Goal: Task Accomplishment & Management: Complete application form

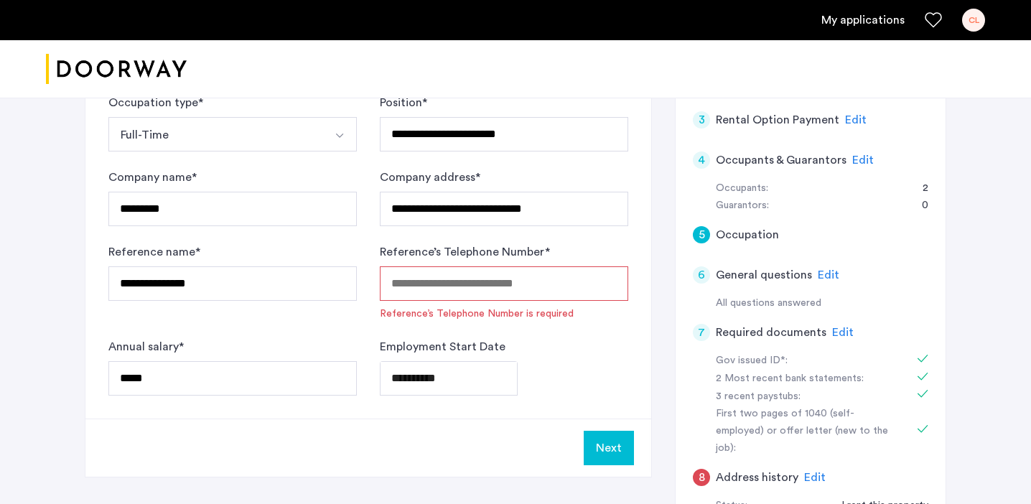
scroll to position [973, 0]
click at [565, 268] on input "Reference’s Telephone Number *" at bounding box center [504, 283] width 248 height 34
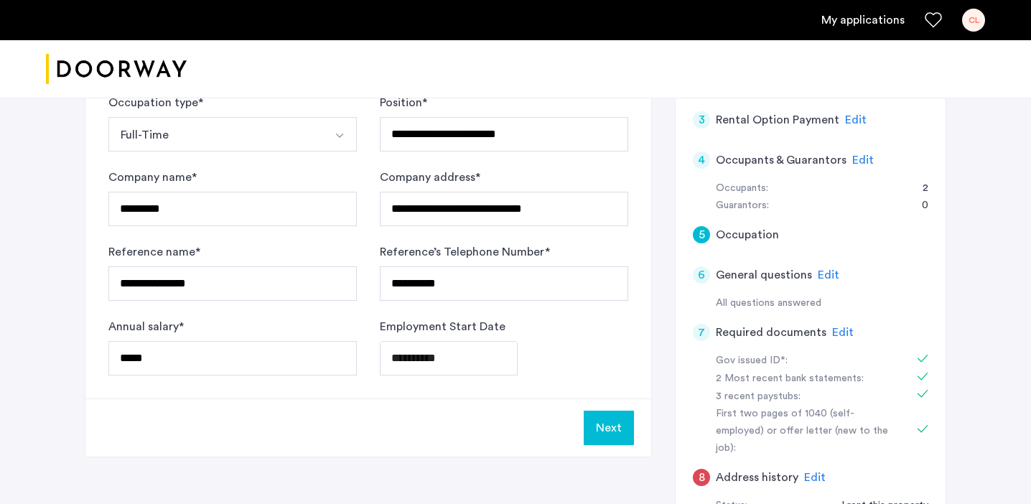
type input "**********"
click at [605, 419] on button "Next" at bounding box center [609, 428] width 50 height 34
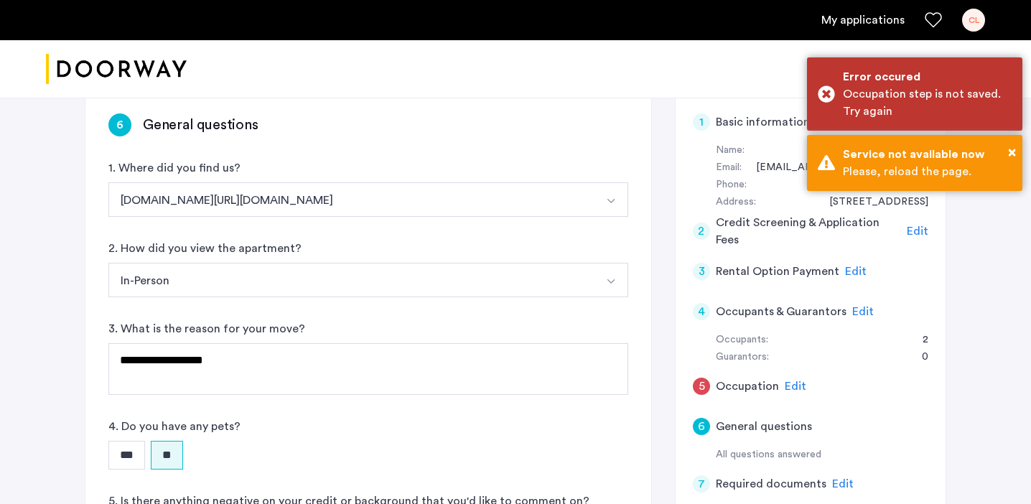
scroll to position [108, 0]
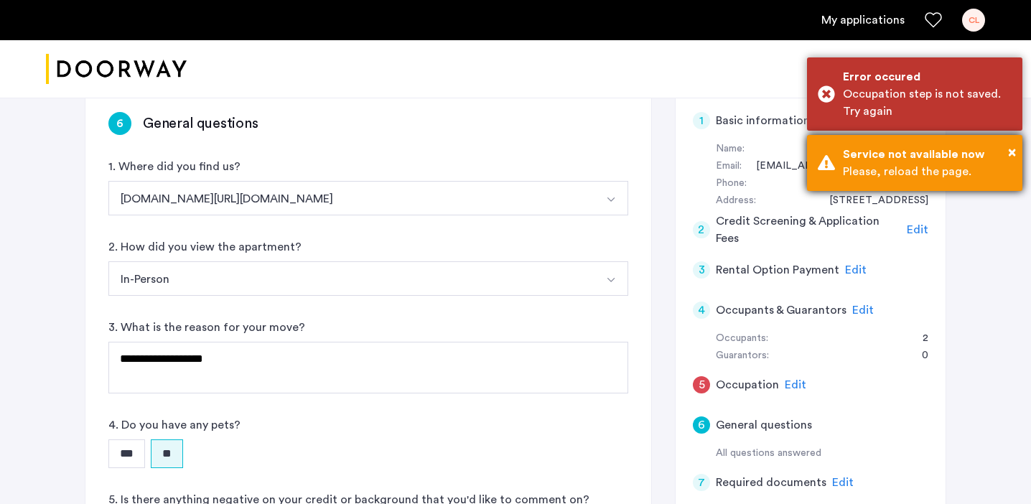
click at [1006, 158] on div "Service not available now" at bounding box center [927, 154] width 169 height 17
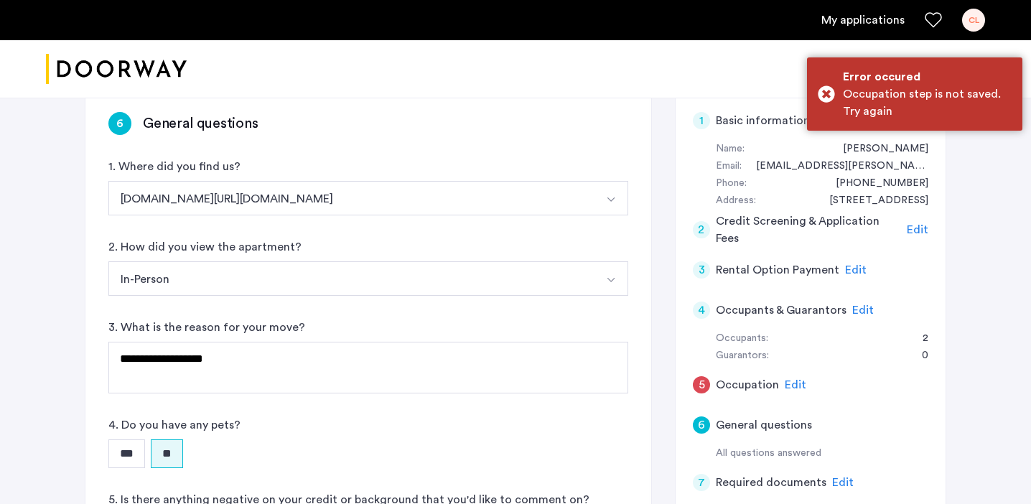
drag, startPoint x: 814, startPoint y: 382, endPoint x: 806, endPoint y: 382, distance: 7.9
click at [814, 382] on div "5 Occupation Edit" at bounding box center [810, 385] width 235 height 40
click at [792, 382] on span "Edit" at bounding box center [796, 384] width 22 height 11
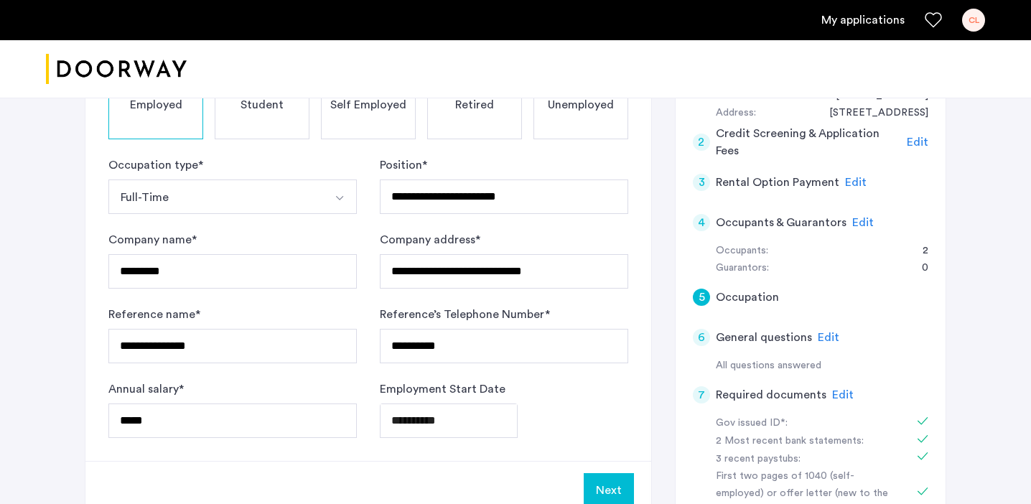
scroll to position [256, 0]
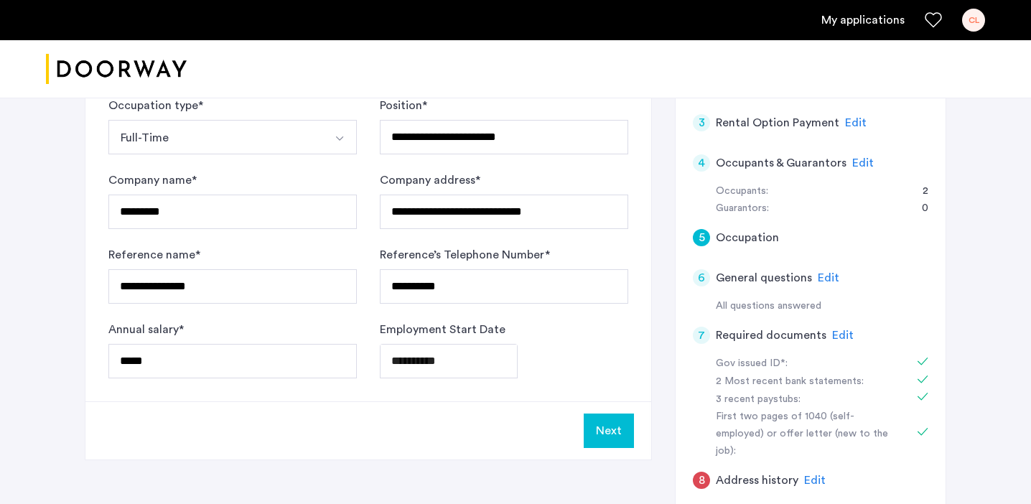
click at [618, 432] on button "Next" at bounding box center [609, 430] width 50 height 34
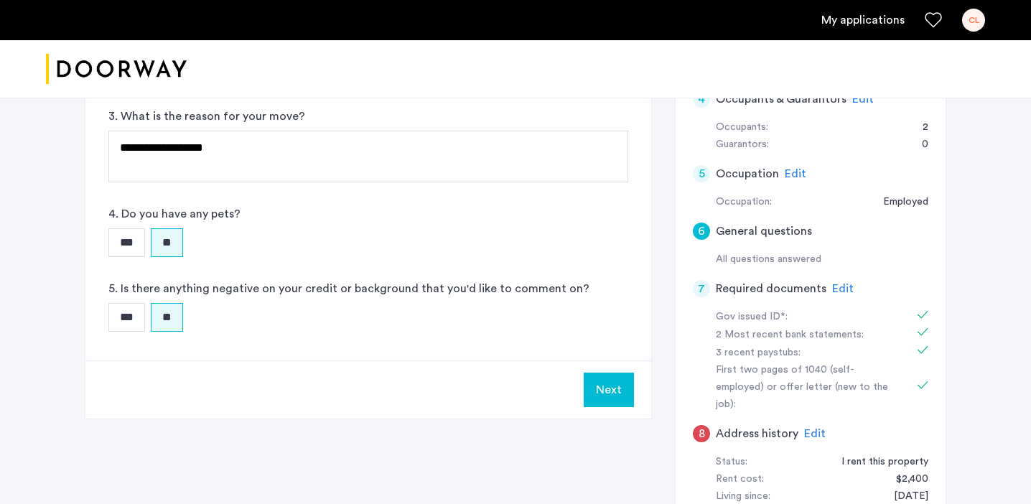
scroll to position [330, 0]
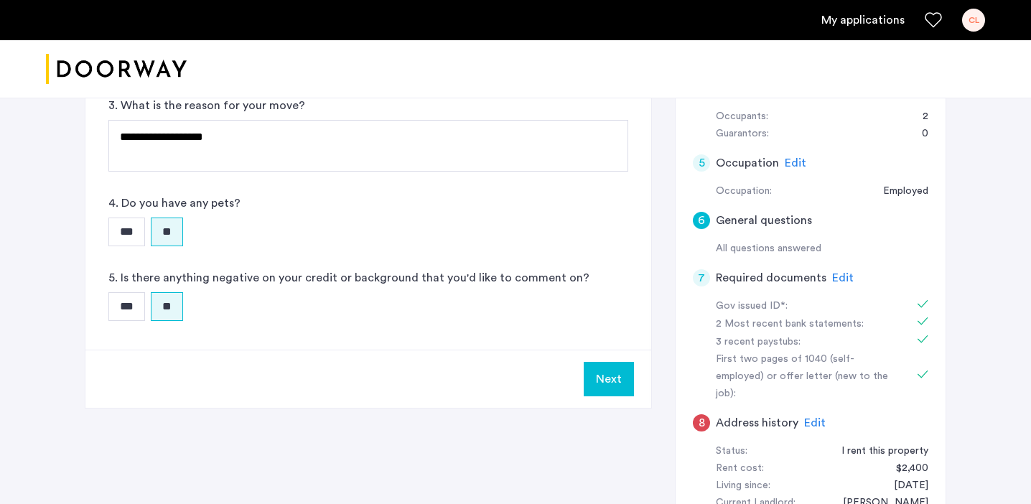
click at [608, 383] on button "Next" at bounding box center [609, 379] width 50 height 34
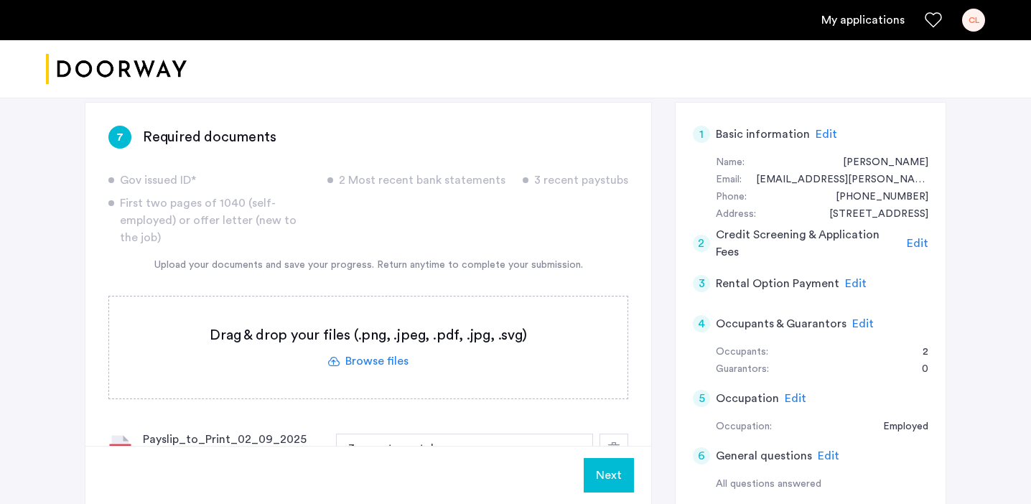
scroll to position [245, 0]
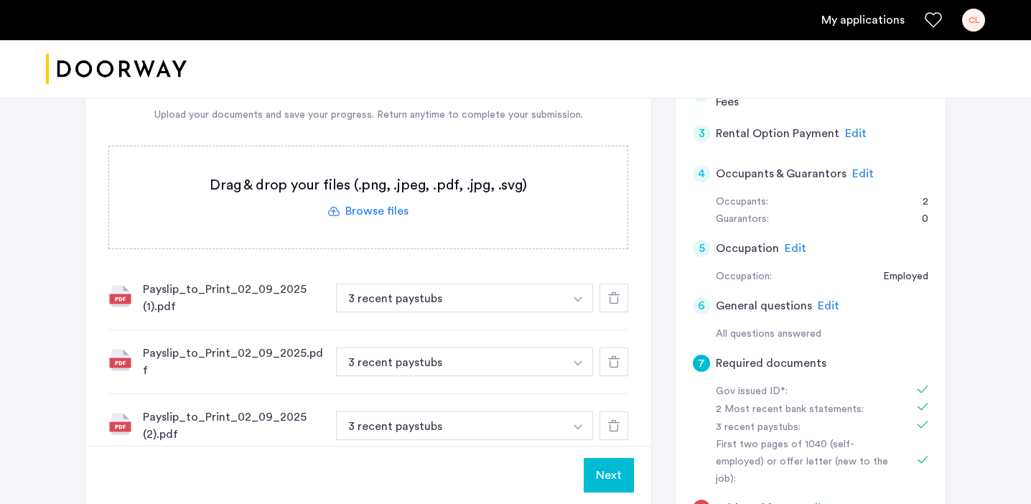
click at [616, 471] on button "Next" at bounding box center [609, 475] width 50 height 34
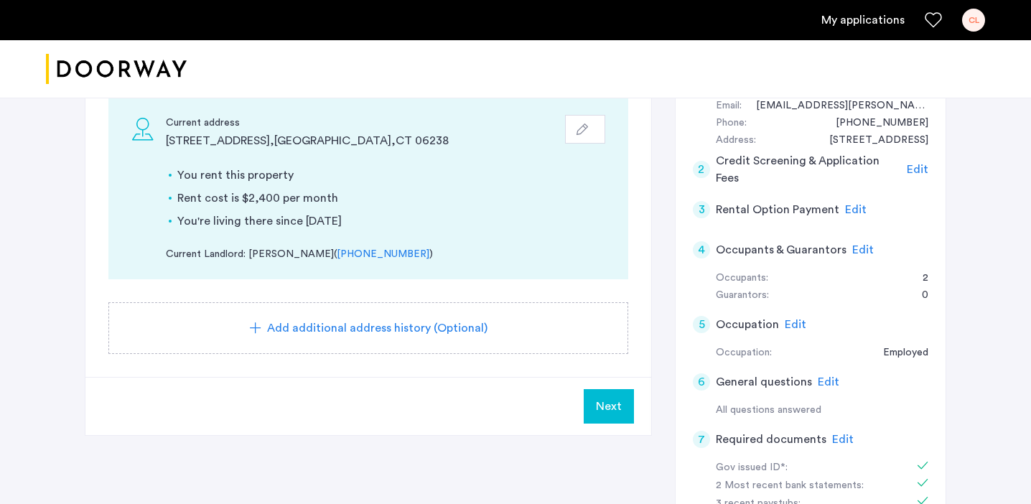
scroll to position [210, 0]
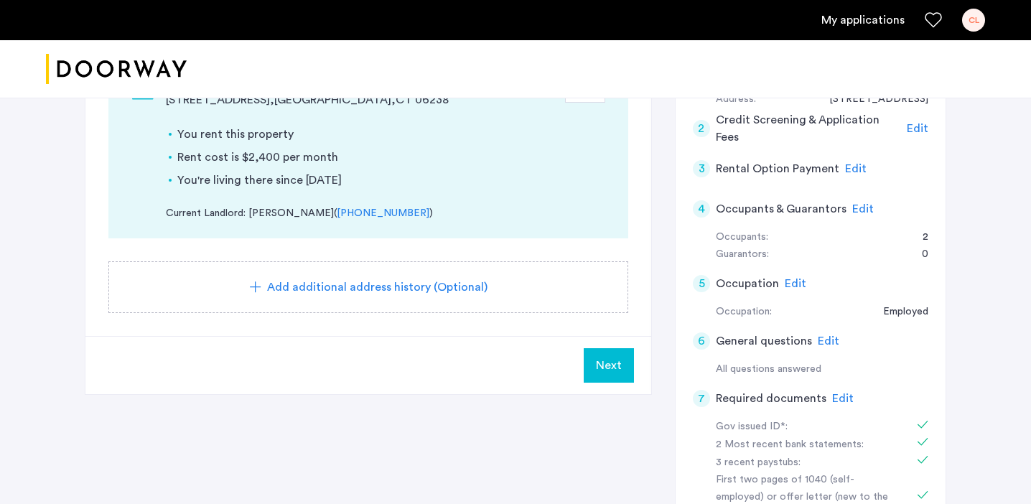
click at [619, 378] on button "Next" at bounding box center [609, 365] width 50 height 34
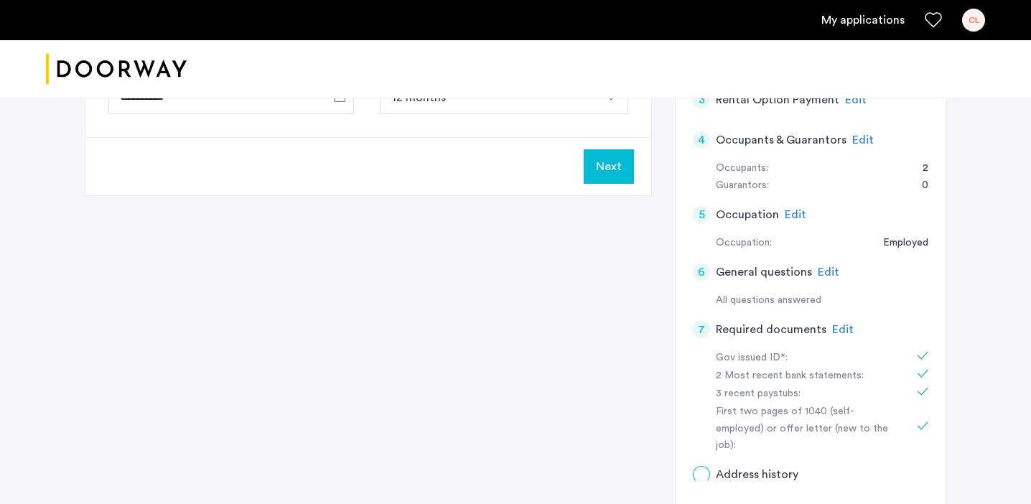
scroll to position [0, 0]
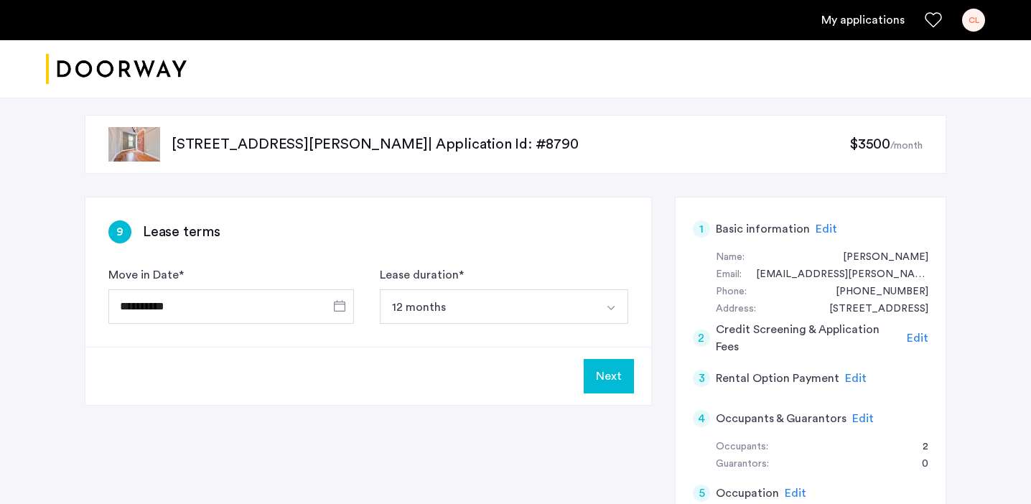
click at [594, 374] on button "Next" at bounding box center [609, 376] width 50 height 34
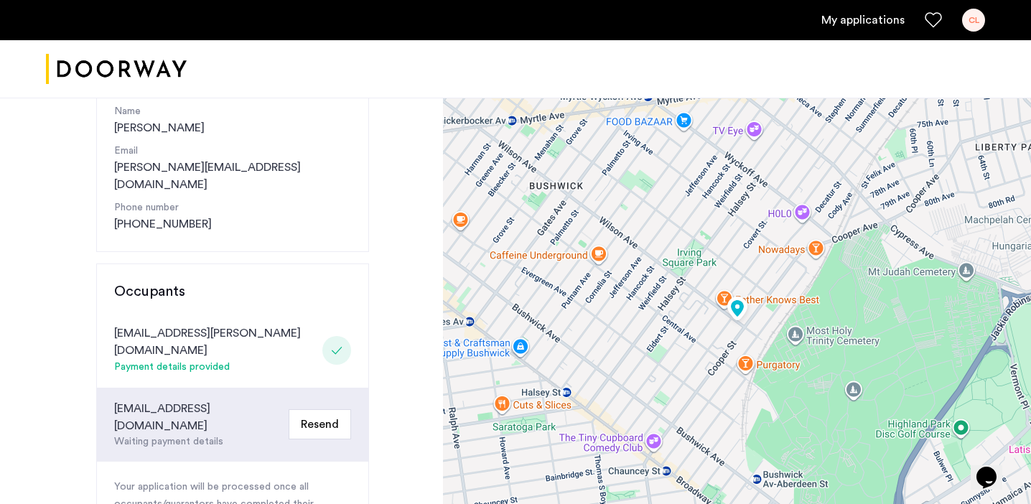
scroll to position [211, 0]
